Goal: Information Seeking & Learning: Learn about a topic

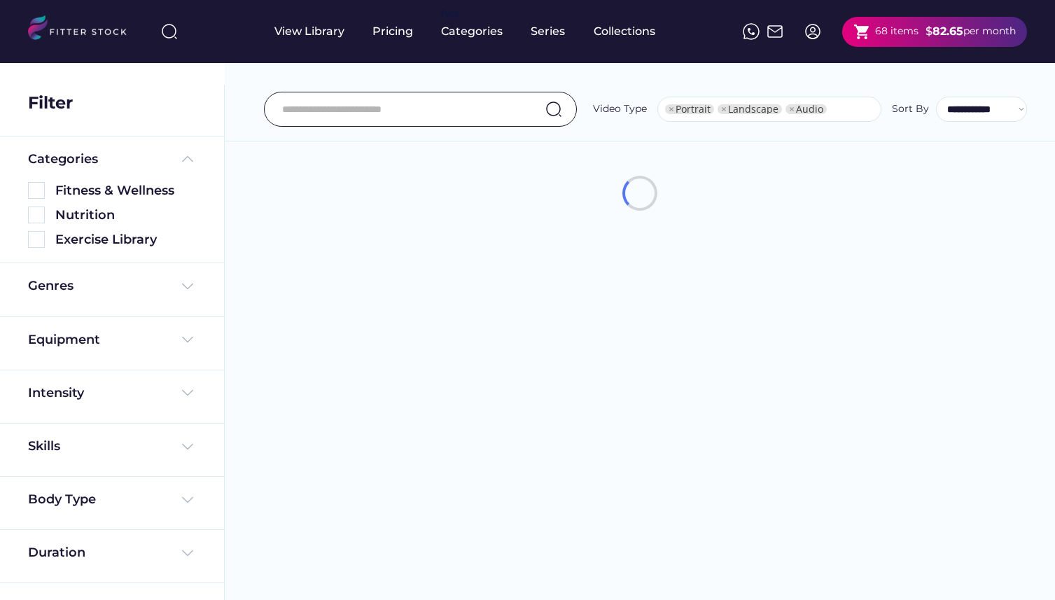
select select "**********"
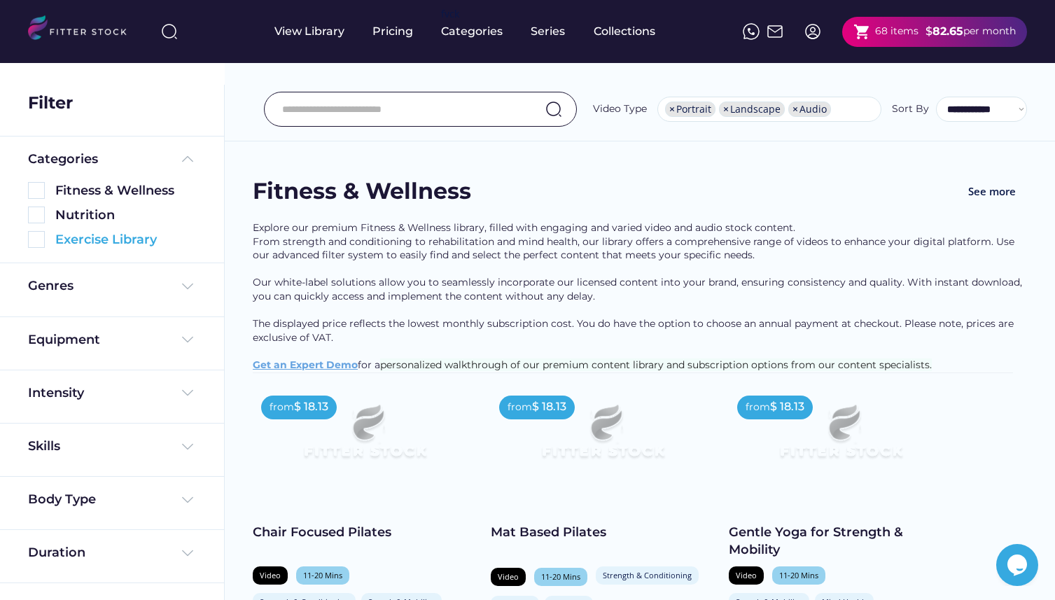
click at [39, 236] on img at bounding box center [36, 239] width 17 height 17
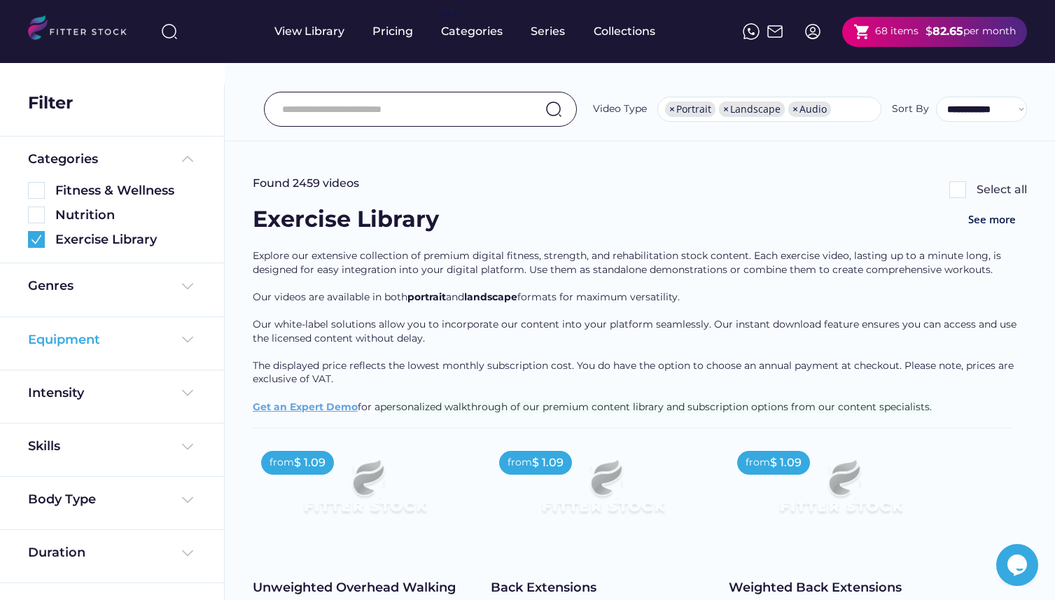
click at [155, 342] on div "Equipment" at bounding box center [112, 340] width 168 height 18
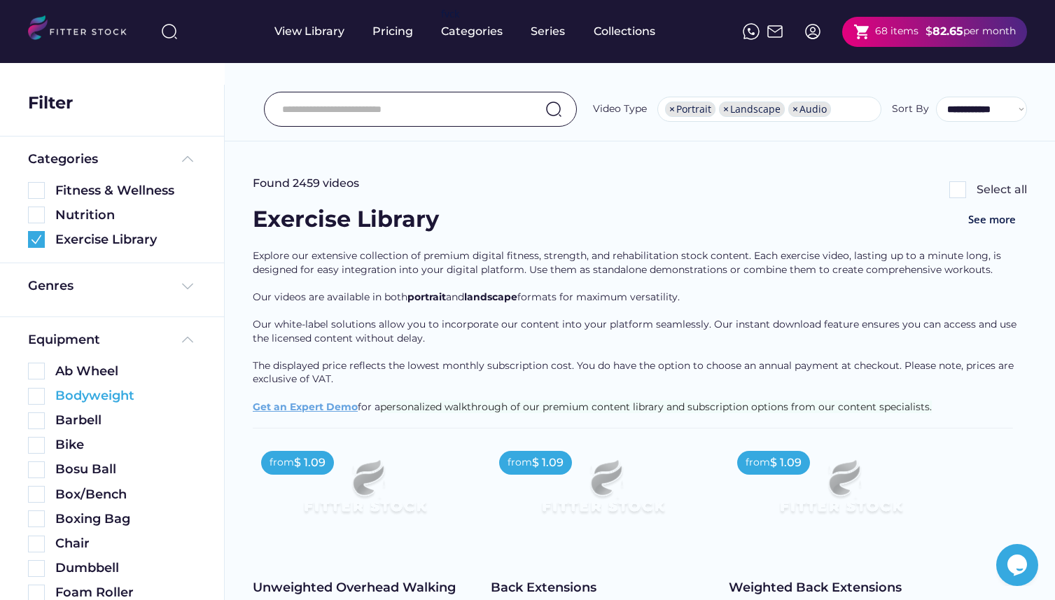
click at [41, 398] on img at bounding box center [36, 396] width 17 height 17
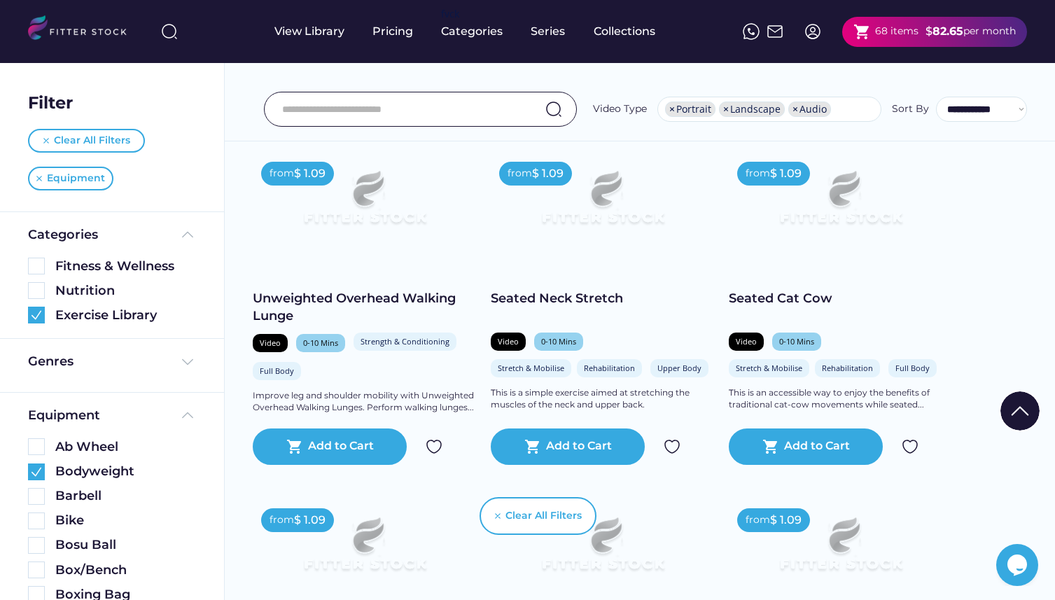
scroll to position [290, 0]
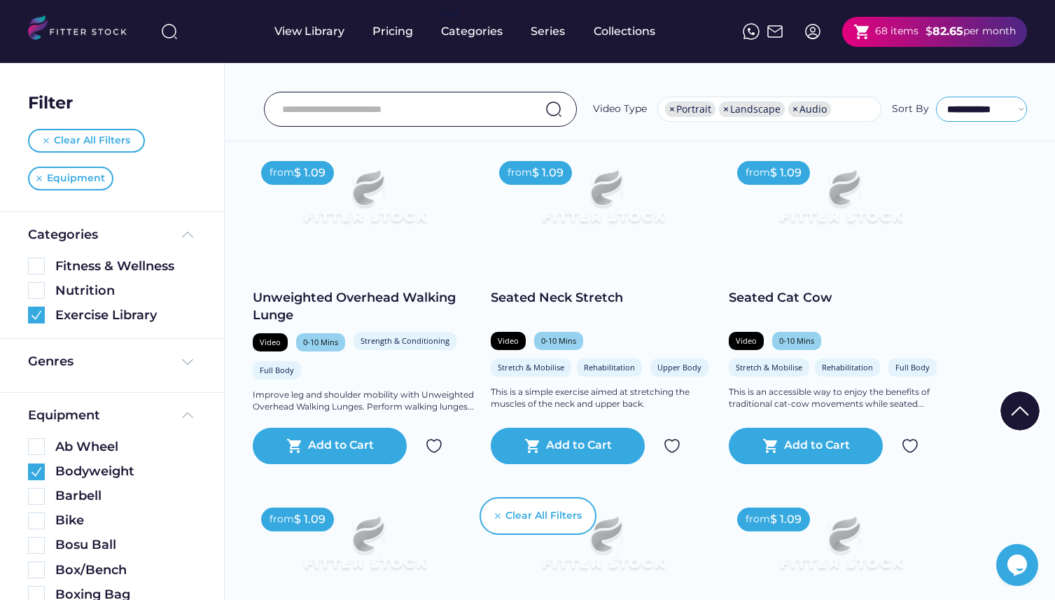
click at [986, 114] on select "**********" at bounding box center [981, 109] width 91 height 25
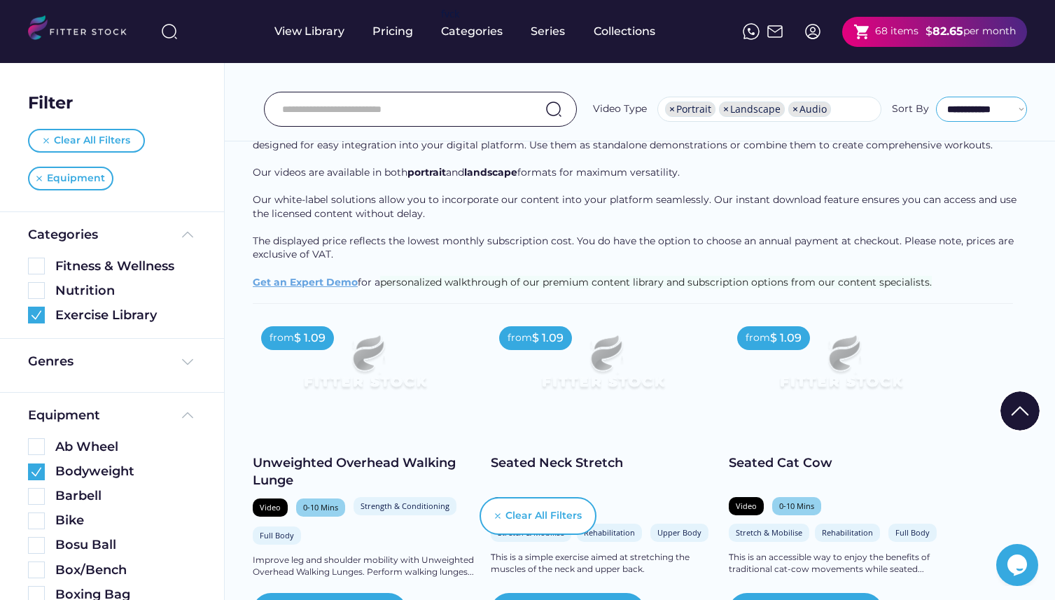
scroll to position [0, 0]
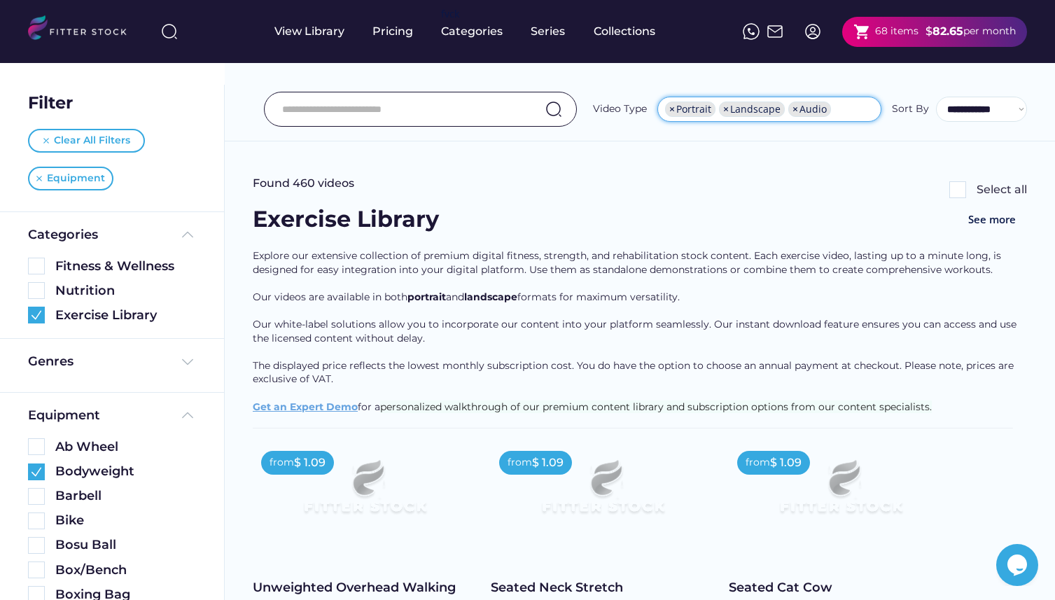
click at [674, 108] on span "×" at bounding box center [673, 109] width 6 height 10
select select "*****"
click at [674, 108] on span "×" at bounding box center [673, 109] width 6 height 10
select select
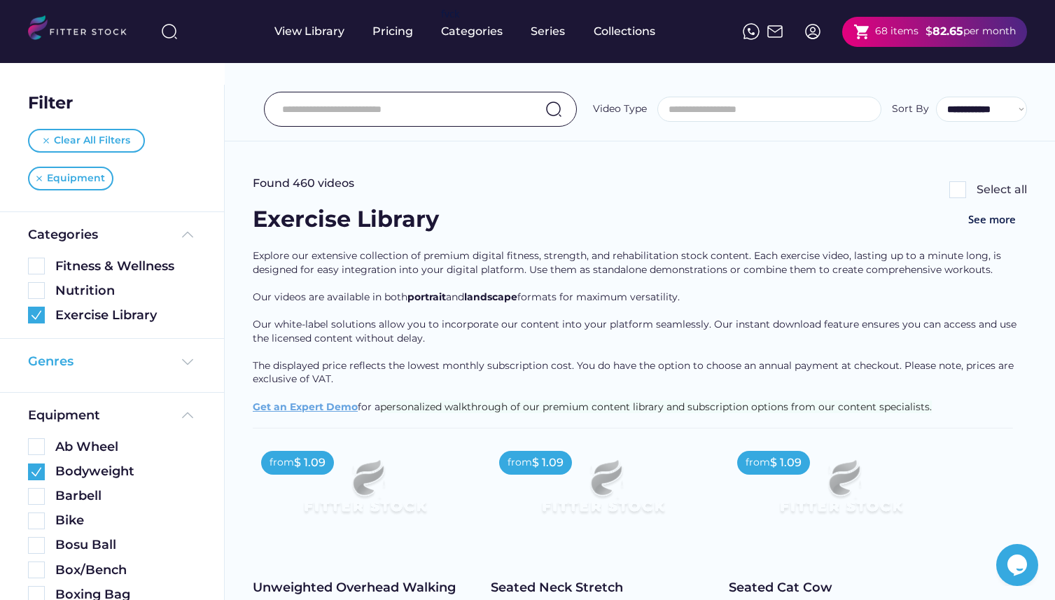
click at [183, 364] on img at bounding box center [187, 362] width 17 height 17
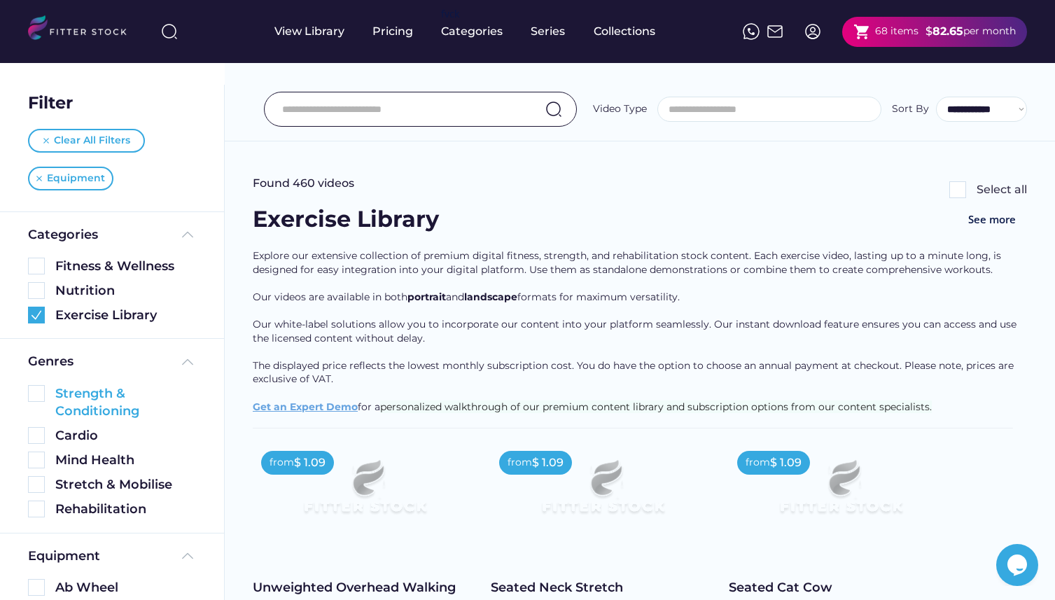
click at [43, 394] on img at bounding box center [36, 393] width 17 height 17
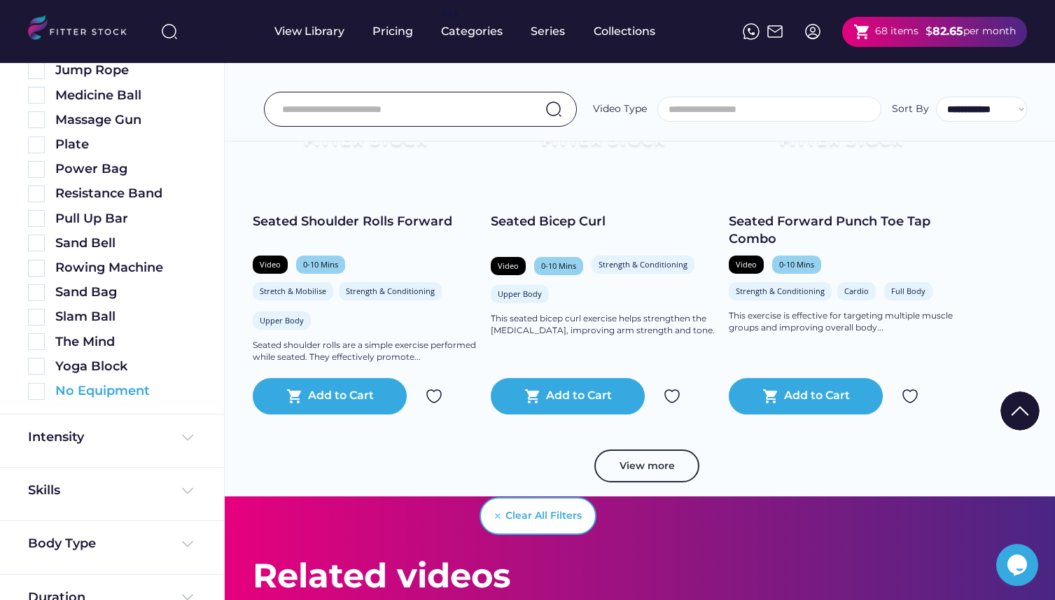
scroll to position [869, 0]
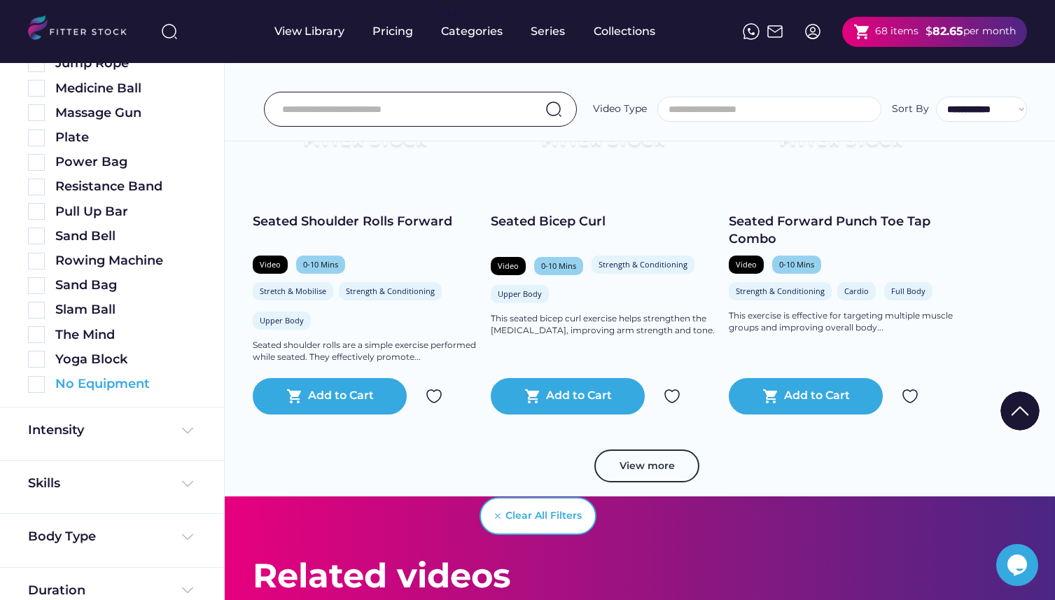
click at [41, 381] on img at bounding box center [36, 384] width 17 height 17
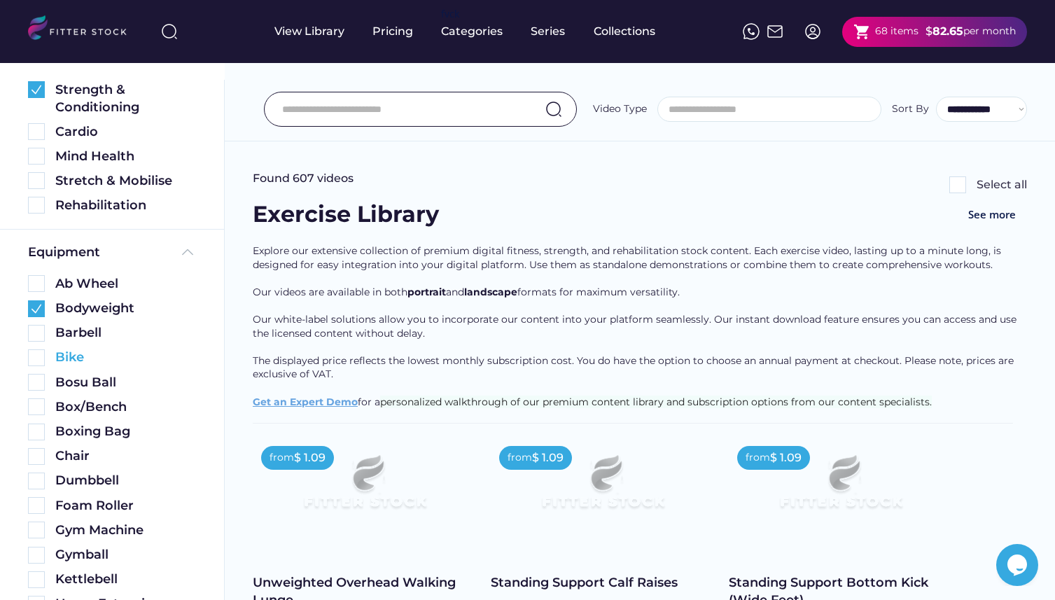
scroll to position [172, 0]
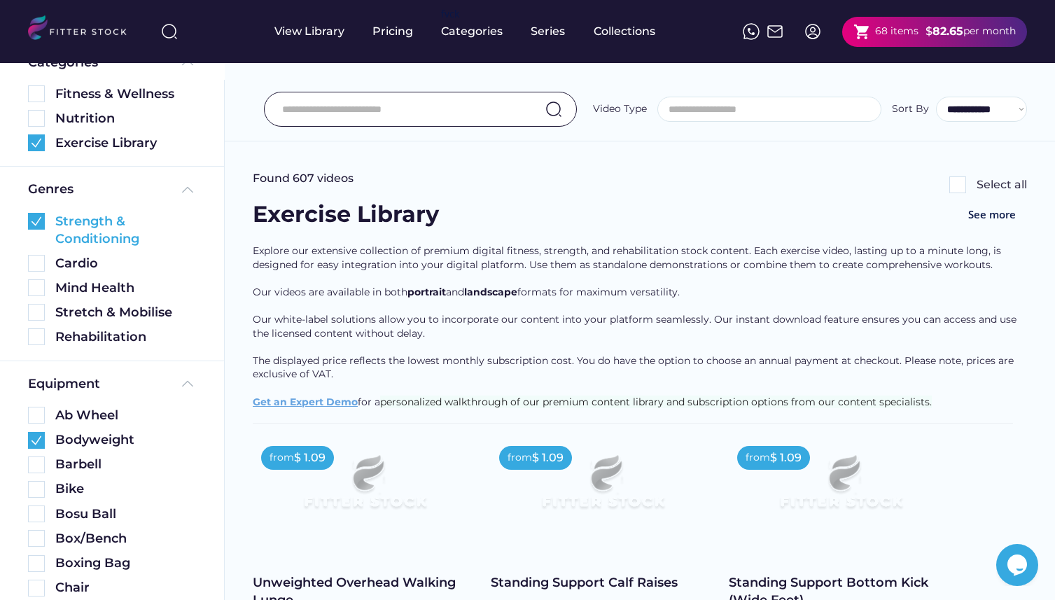
click at [31, 223] on img at bounding box center [36, 221] width 17 height 17
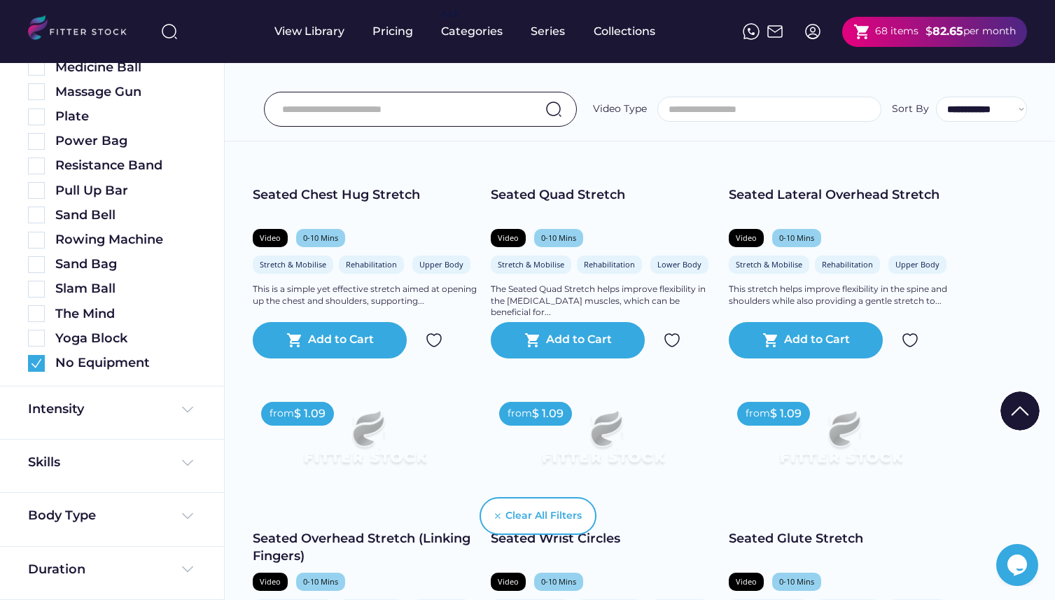
scroll to position [768, 0]
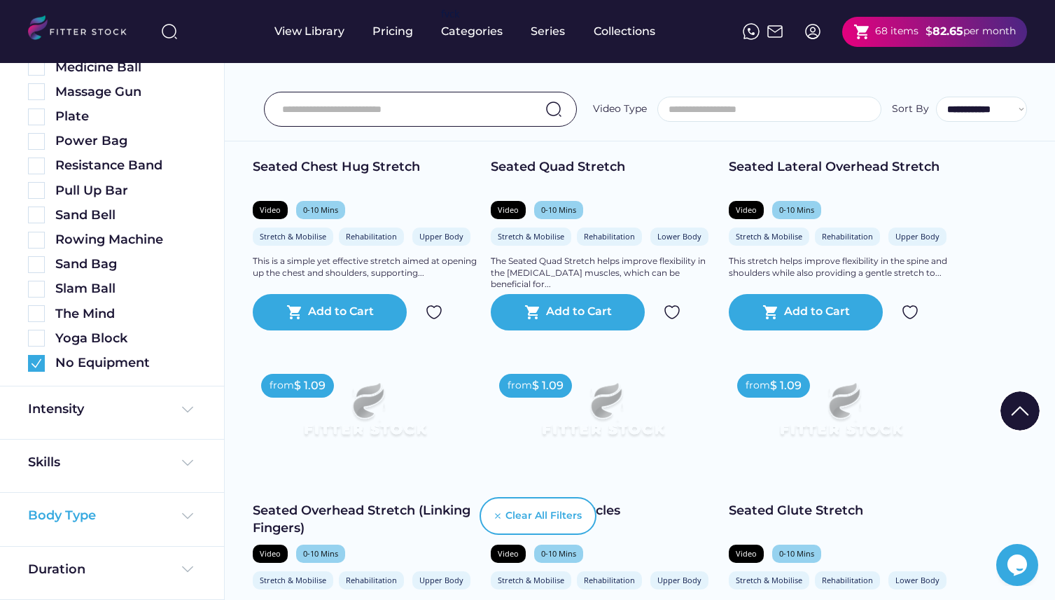
click at [188, 520] on img at bounding box center [187, 516] width 17 height 17
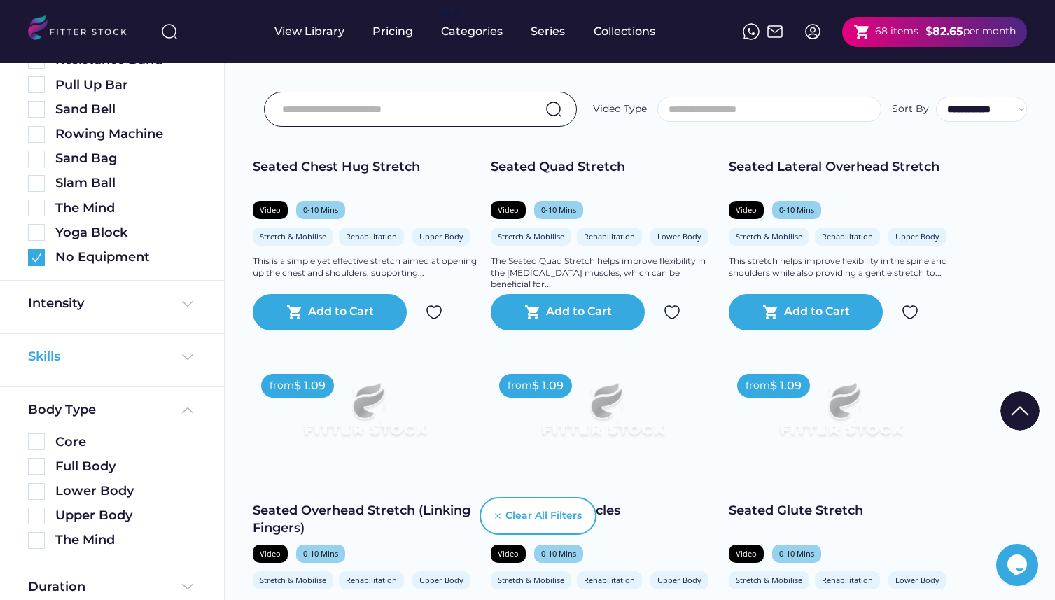
scroll to position [1013, 0]
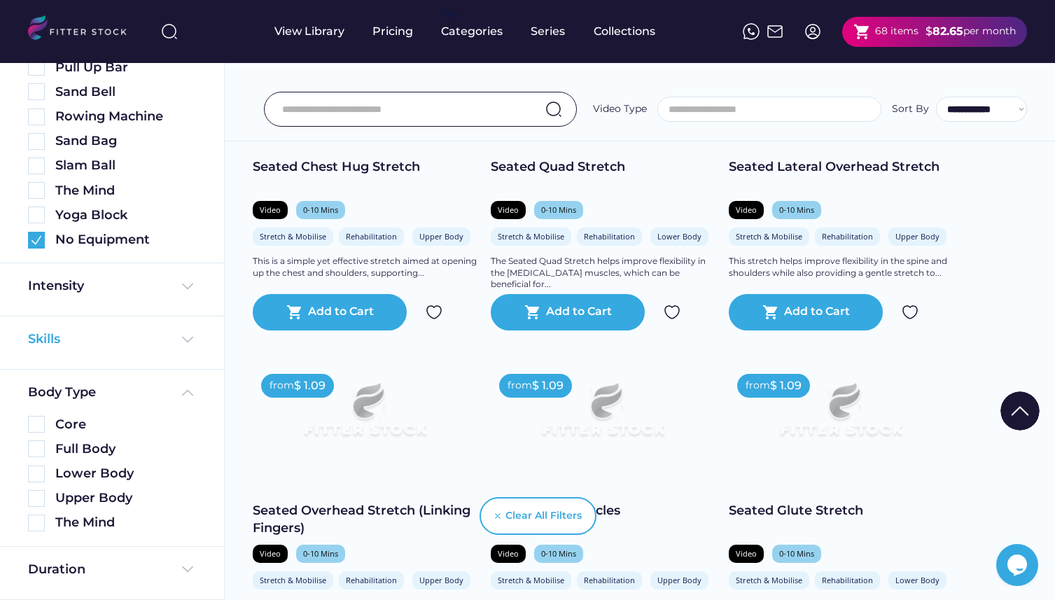
click at [186, 334] on img at bounding box center [187, 339] width 17 height 17
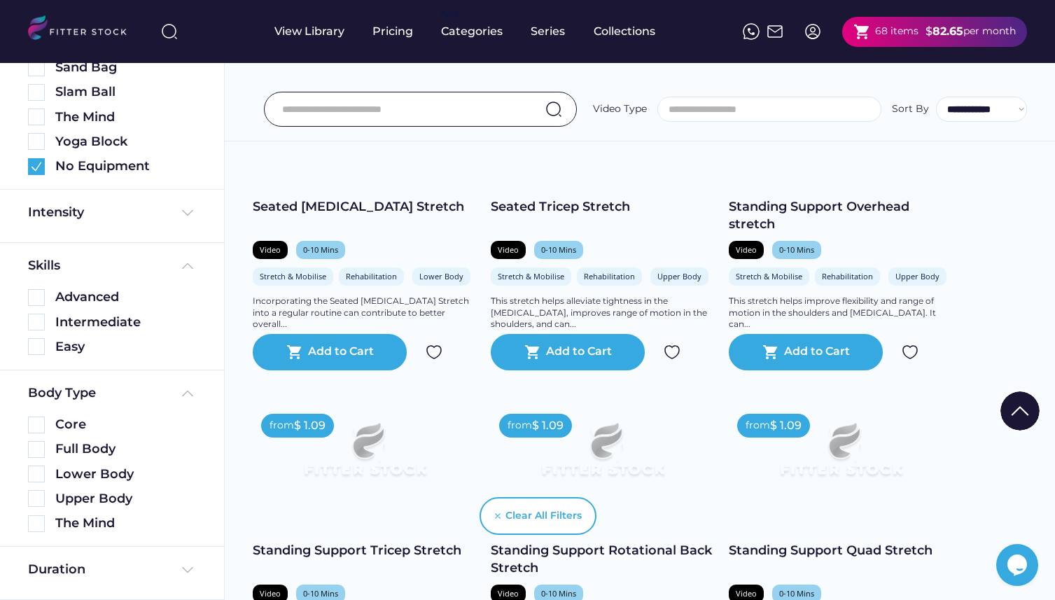
scroll to position [1438, 0]
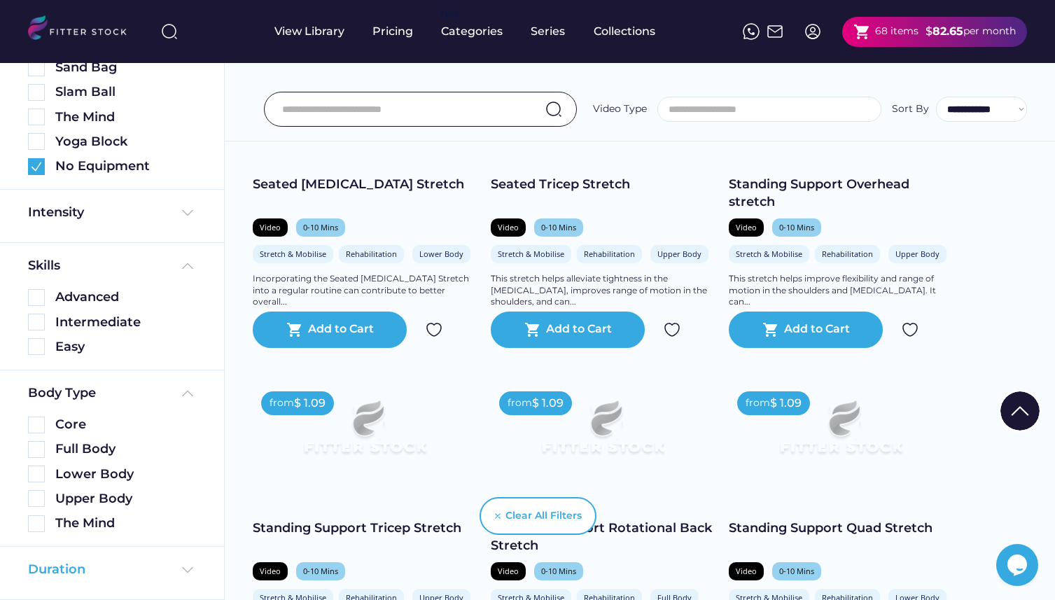
click at [174, 568] on div "Duration" at bounding box center [112, 570] width 168 height 18
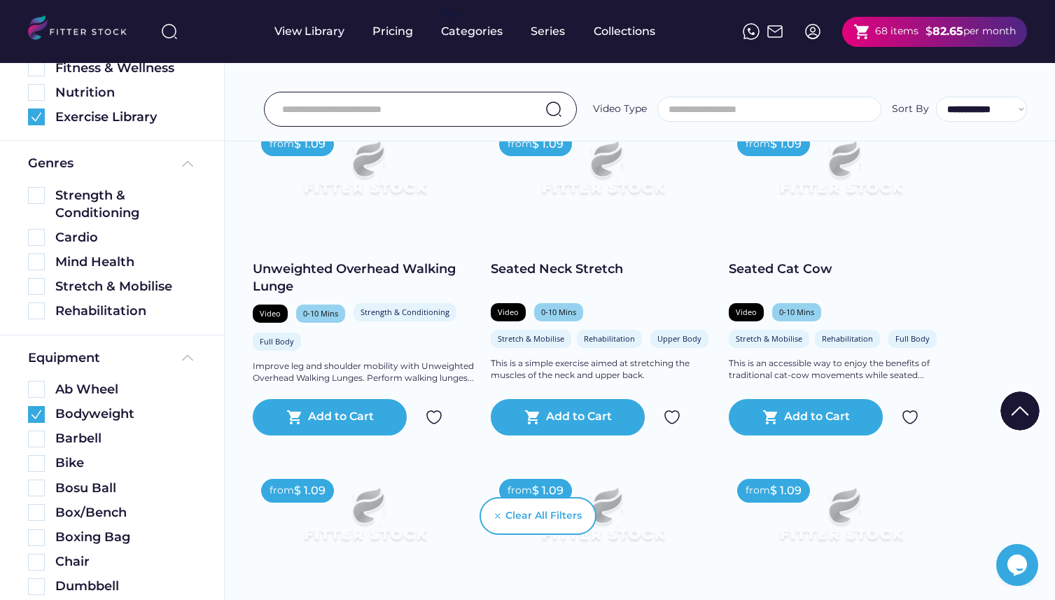
scroll to position [0, 0]
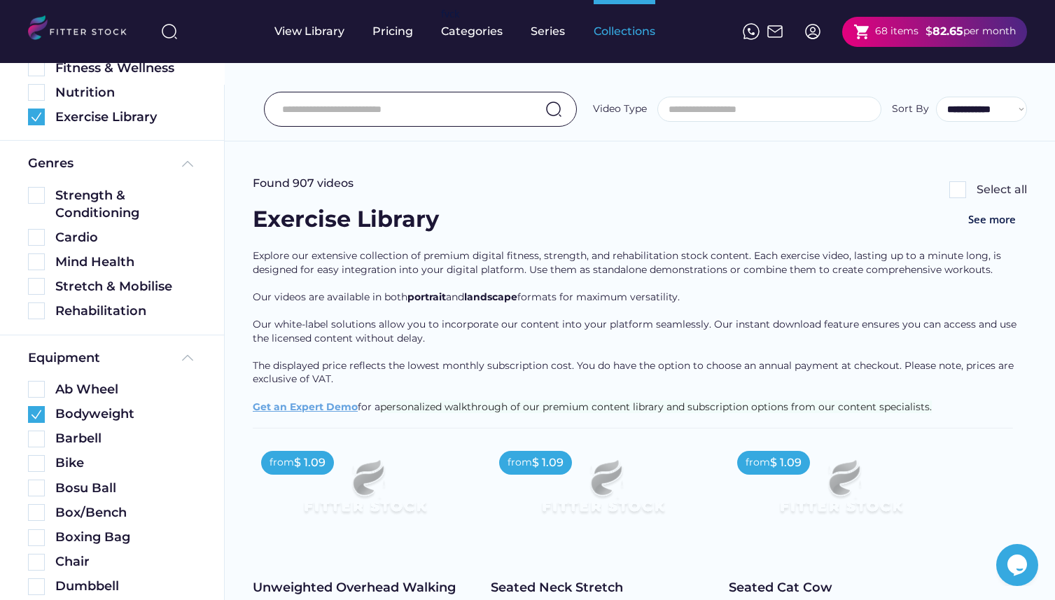
click at [620, 39] on div "Collections" at bounding box center [625, 31] width 62 height 15
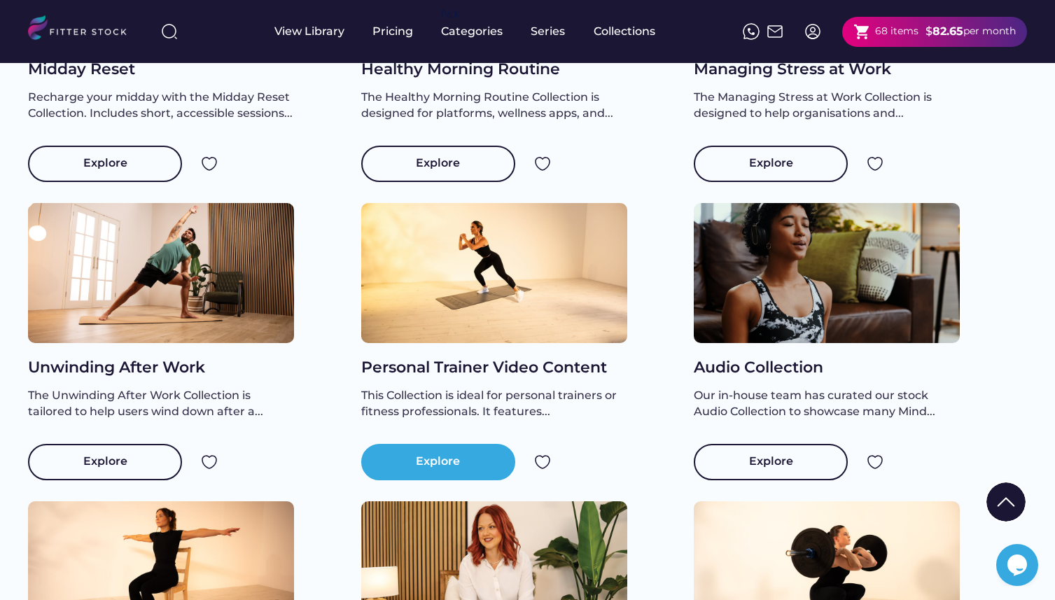
click at [483, 479] on div "Explore" at bounding box center [438, 462] width 154 height 36
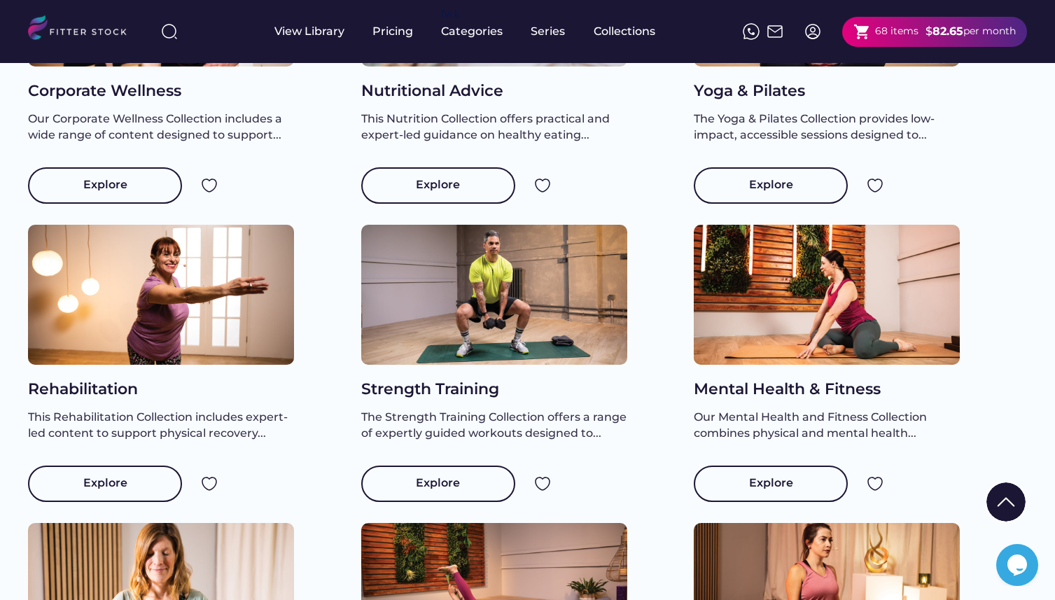
scroll to position [28, 0]
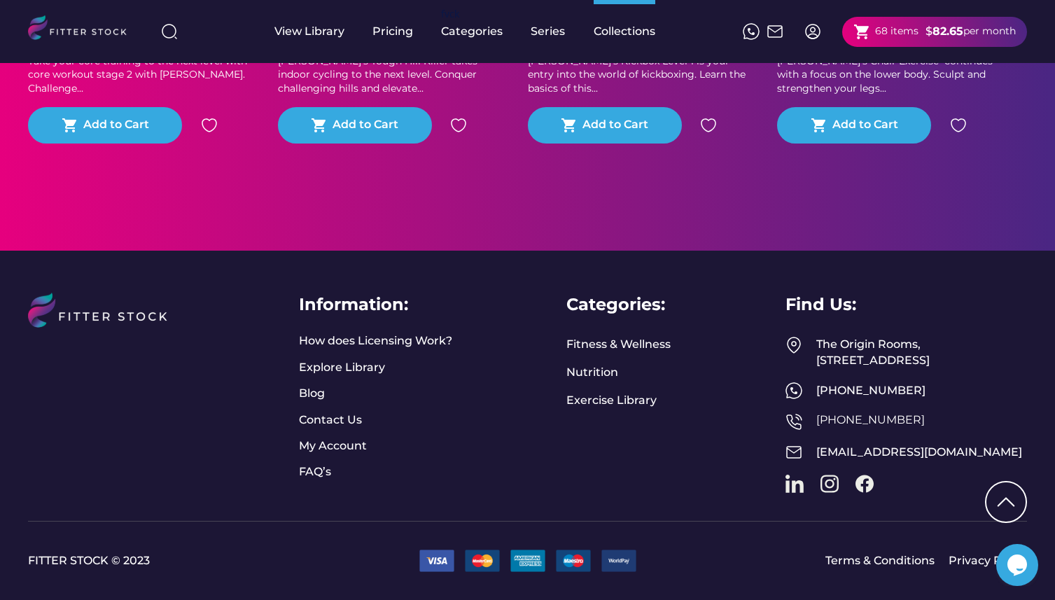
scroll to position [9797, 0]
click at [607, 393] on link "Exercise Library" at bounding box center [612, 400] width 90 height 15
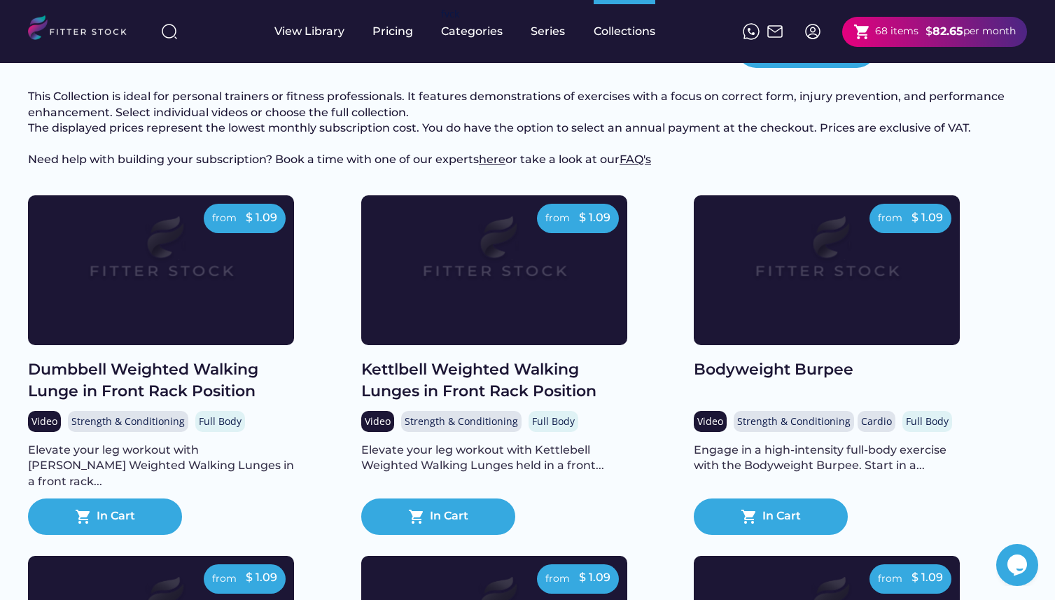
scroll to position [0, 0]
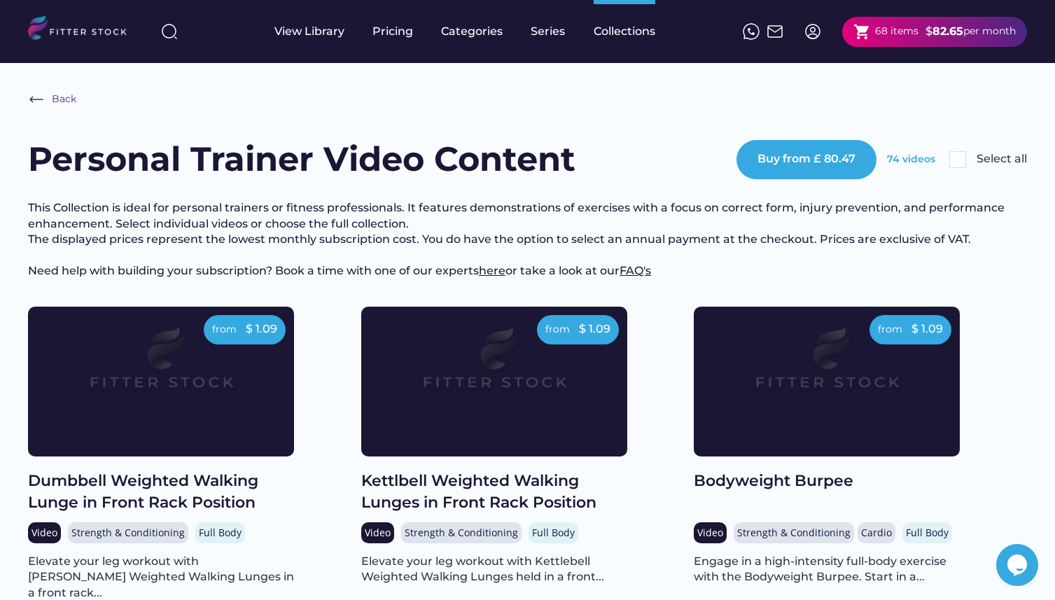
drag, startPoint x: 435, startPoint y: 160, endPoint x: 586, endPoint y: 147, distance: 151.2
click at [576, 147] on h1 "Personal Trainer Video Content" at bounding box center [302, 159] width 548 height 47
copy h1 "Content"
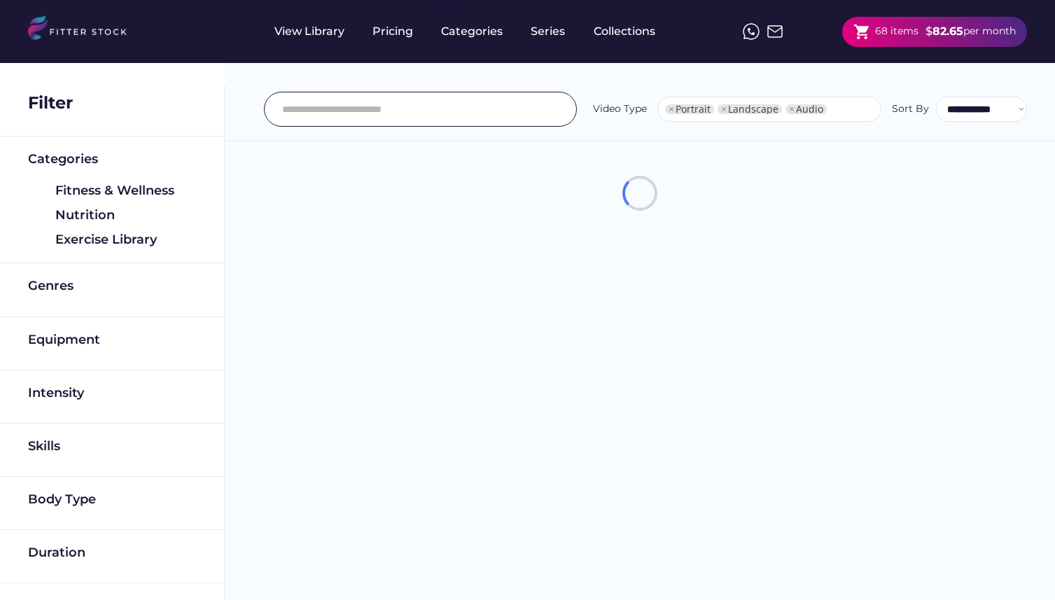
select select "**********"
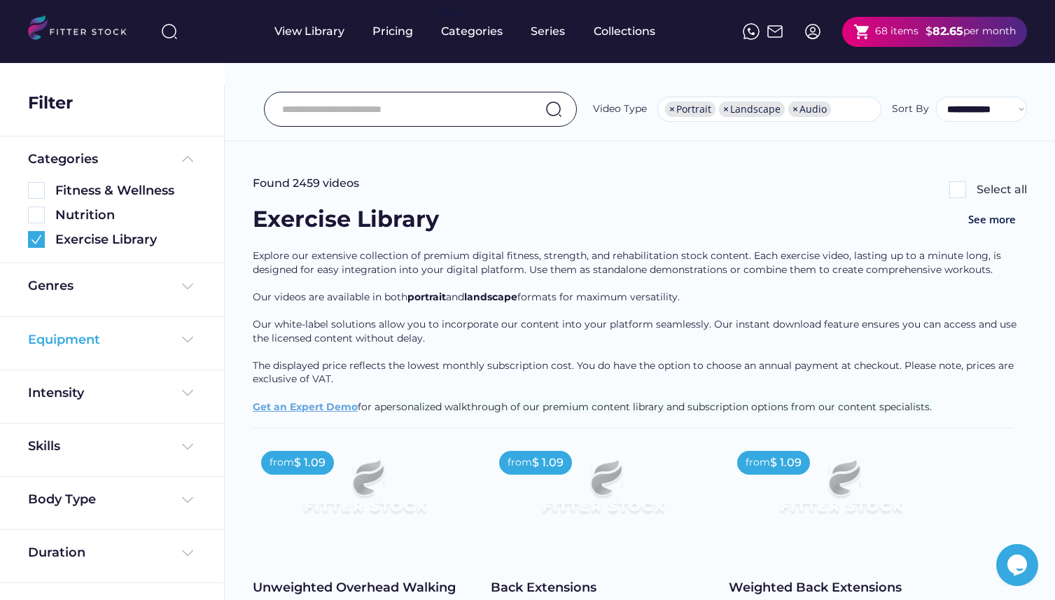
click at [187, 333] on img at bounding box center [187, 339] width 17 height 17
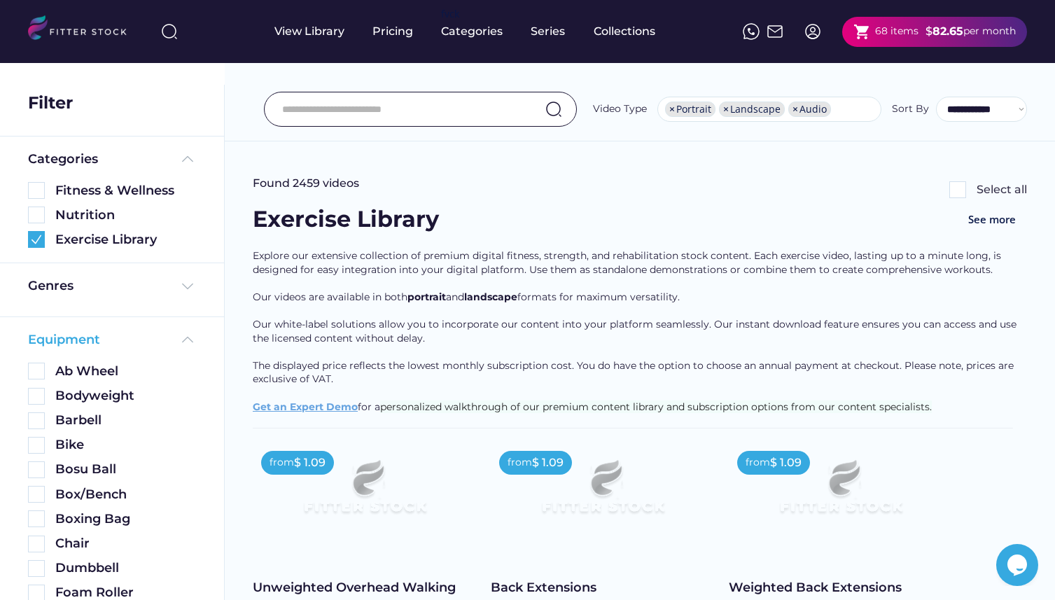
click at [188, 344] on img at bounding box center [187, 339] width 17 height 17
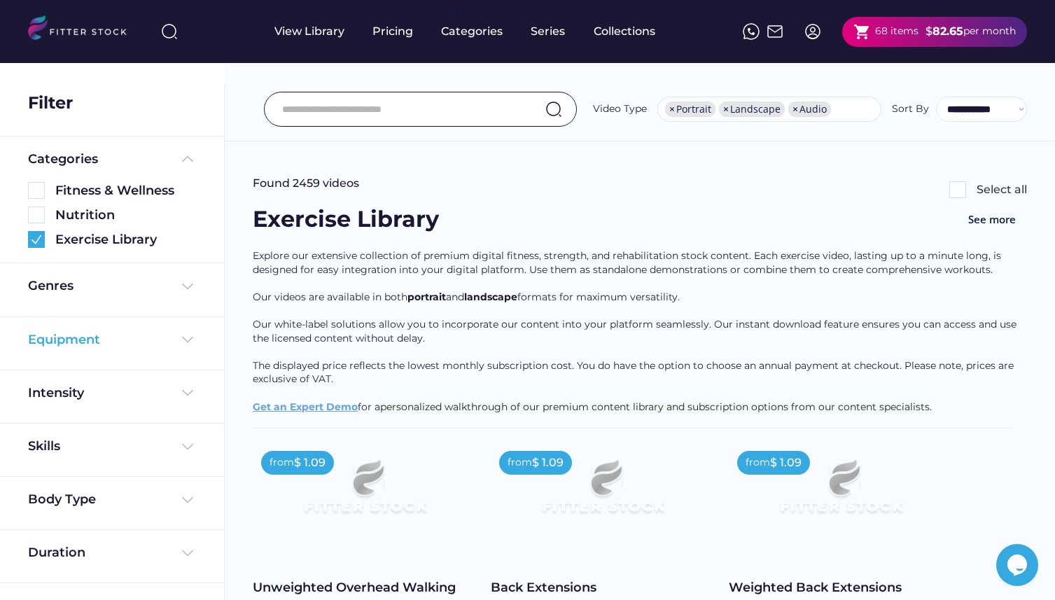
click at [188, 342] on img at bounding box center [187, 339] width 17 height 17
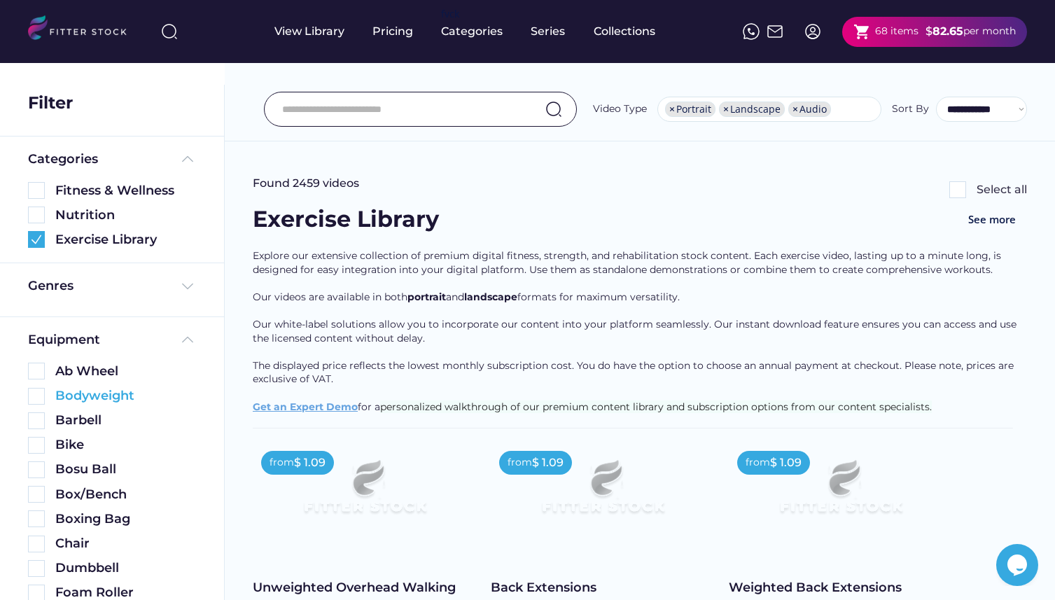
click at [113, 398] on div "Bodyweight" at bounding box center [125, 396] width 141 height 18
click at [34, 396] on img at bounding box center [36, 396] width 17 height 17
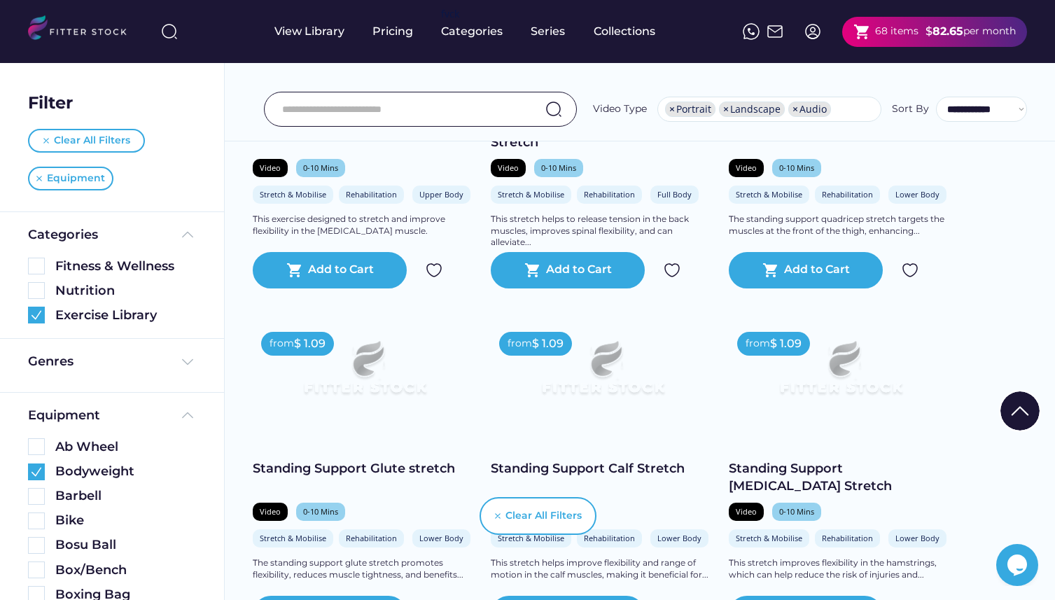
scroll to position [1827, 0]
